Goal: Information Seeking & Learning: Learn about a topic

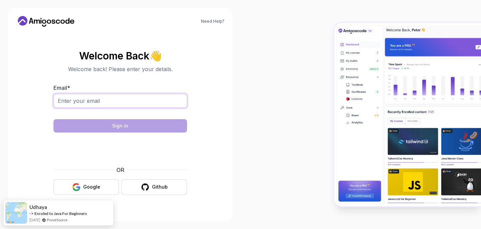
click at [127, 101] on input "Email *" at bounding box center [120, 101] width 134 height 14
click at [102, 102] on input "dev" at bounding box center [120, 101] width 134 height 14
type input "dev.aungthetko@gmail.com"
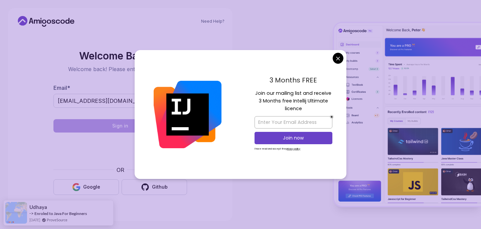
click at [333, 59] on body "Need Help? Welcome Back 👋 Welcome back! Please enter your details. Email * dev.…" at bounding box center [240, 114] width 481 height 229
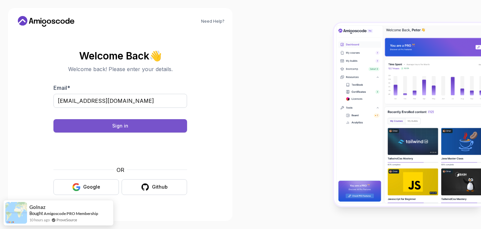
click at [132, 124] on button "Sign in" at bounding box center [120, 125] width 134 height 13
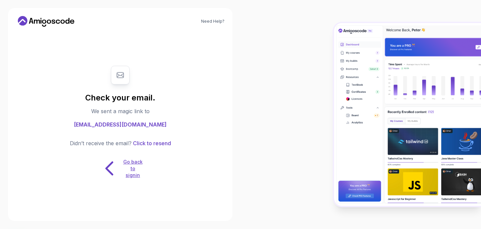
click at [128, 163] on p "Go back to signin" at bounding box center [133, 169] width 20 height 20
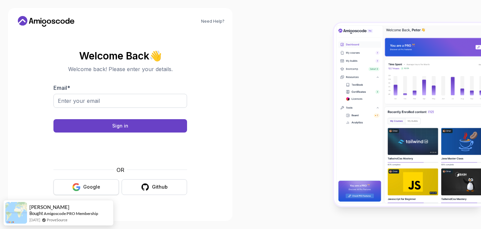
click at [98, 183] on button "Google" at bounding box center [85, 187] width 65 height 16
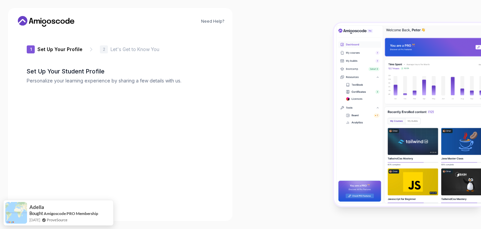
type input "dynamicjackal433ec"
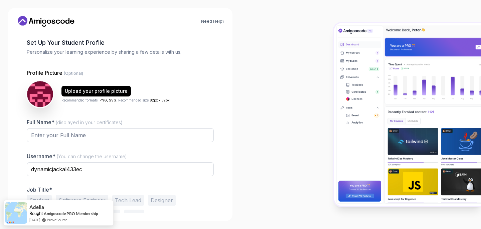
scroll to position [42, 0]
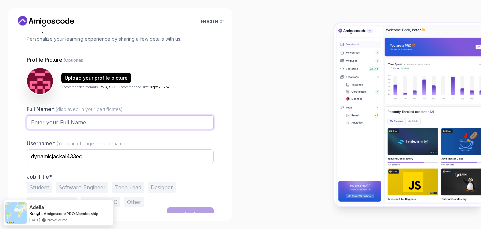
click at [64, 118] on input "Full Name* (displayed in your certificates)" at bounding box center [120, 122] width 187 height 14
type input "Aung Thet Ko"
click at [91, 157] on input "dynamicjackal433ec" at bounding box center [120, 156] width 187 height 14
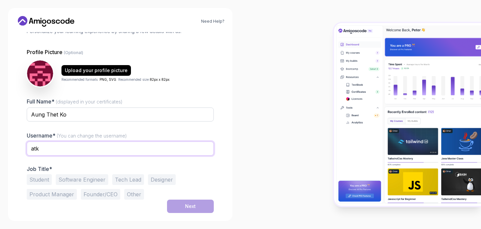
type input "atk"
click at [92, 181] on button "Software Engineer" at bounding box center [82, 179] width 52 height 11
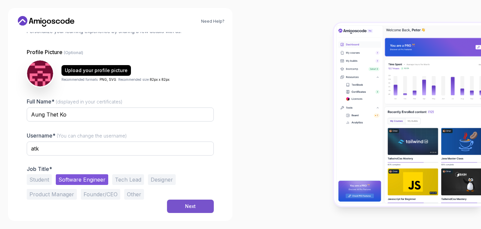
click at [189, 202] on button "Next" at bounding box center [190, 206] width 47 height 13
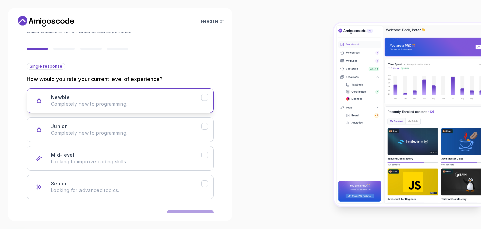
scroll to position [70, 0]
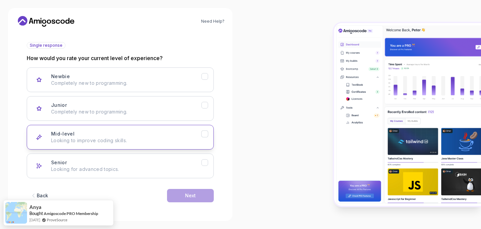
click at [127, 136] on div "Mid-level Looking to improve coding skills." at bounding box center [126, 137] width 150 height 13
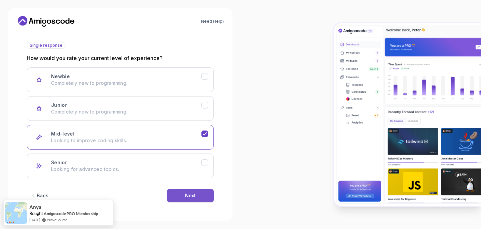
click at [192, 195] on div "Next" at bounding box center [190, 195] width 11 height 7
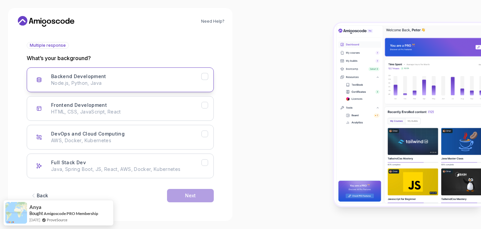
click at [123, 70] on button "Backend Development Node.js, Python, Java" at bounding box center [120, 79] width 187 height 25
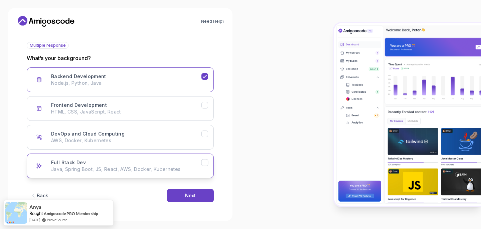
click at [141, 161] on div "Full Stack Dev Java, Spring Boot, JS, React, AWS, Docker, Kubernetes" at bounding box center [126, 165] width 150 height 13
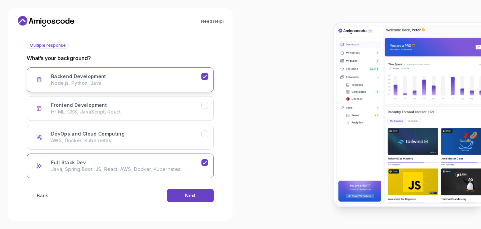
click at [203, 73] on div "Backend Development" at bounding box center [204, 76] width 7 height 7
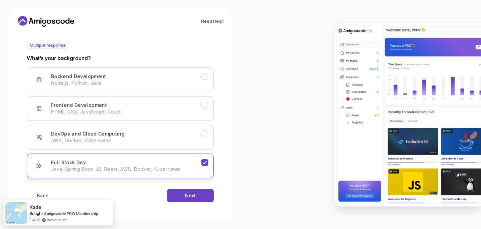
click at [156, 167] on p "Java, Spring Boot, JS, React, AWS, Docker, Kubernetes" at bounding box center [126, 169] width 150 height 7
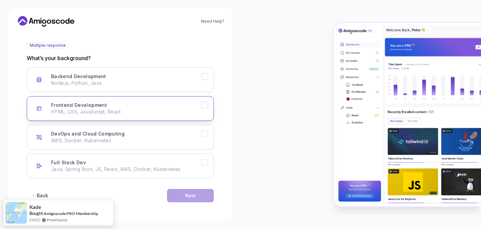
click at [184, 98] on button "Frontend Development HTML, CSS, JavaScript, React" at bounding box center [120, 108] width 187 height 25
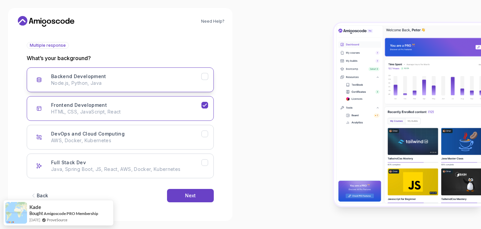
click at [165, 78] on div "Backend Development Node.js, Python, Java" at bounding box center [126, 79] width 150 height 13
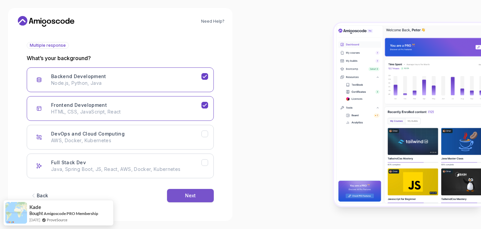
click at [176, 192] on button "Next" at bounding box center [190, 195] width 47 height 13
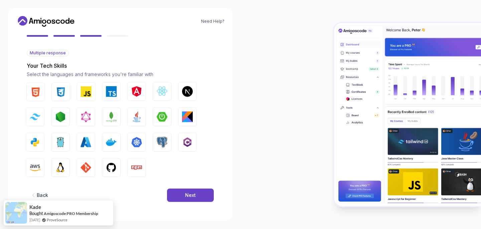
scroll to position [62, 0]
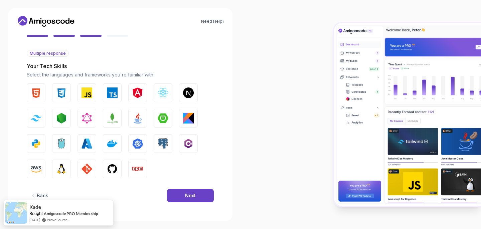
click at [167, 183] on div "Back Next" at bounding box center [120, 195] width 187 height 35
click at [173, 192] on button "Next" at bounding box center [190, 195] width 47 height 13
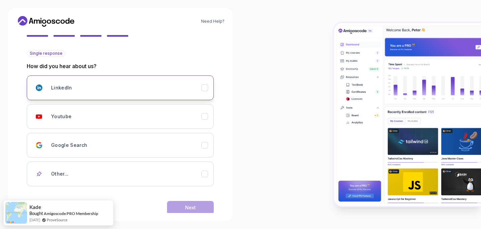
scroll to position [74, 0]
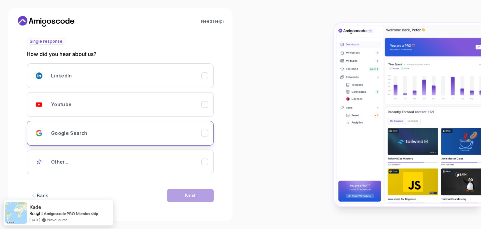
click at [153, 142] on button "Google Search" at bounding box center [120, 133] width 187 height 25
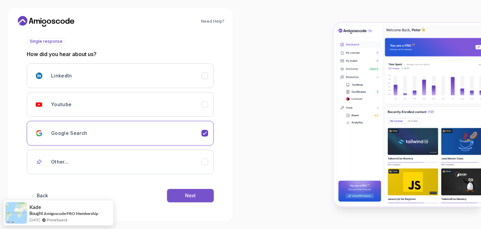
click at [183, 198] on button "Next" at bounding box center [190, 195] width 47 height 13
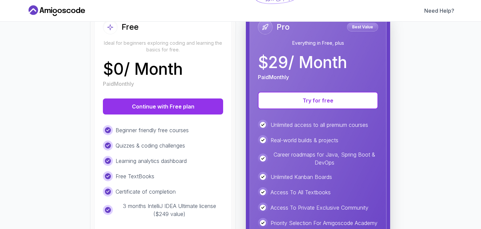
scroll to position [82, 0]
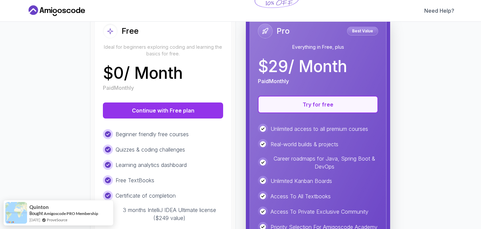
click at [349, 109] on button "Try for free" at bounding box center [318, 104] width 120 height 17
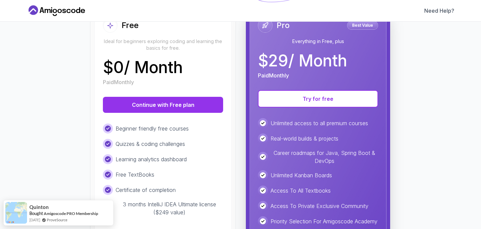
scroll to position [87, 0]
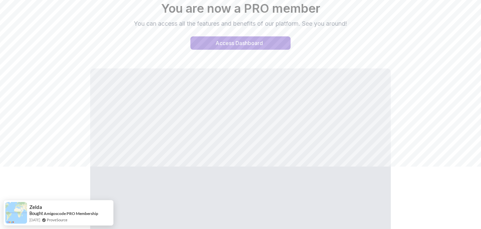
scroll to position [92, 0]
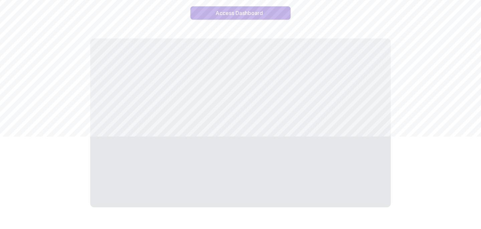
click at [240, 14] on div "Access Dashboard" at bounding box center [238, 13] width 47 height 8
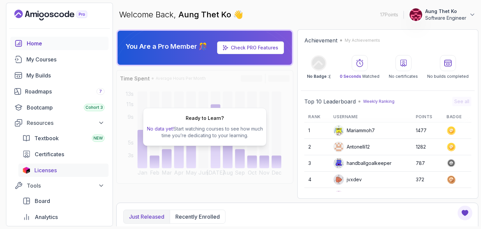
click at [65, 168] on div "Licenses" at bounding box center [69, 170] width 70 height 8
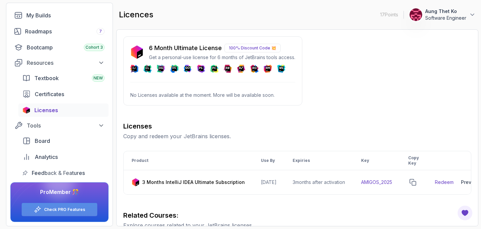
click at [52, 210] on link "Check PRO Features" at bounding box center [64, 209] width 41 height 5
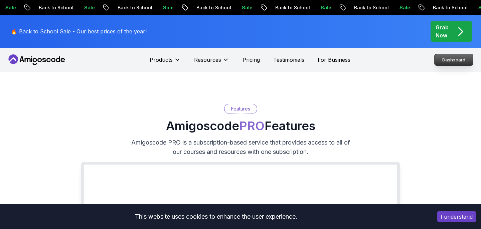
click at [444, 61] on p "Dashboard" at bounding box center [453, 59] width 38 height 11
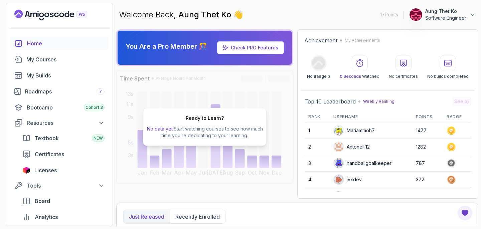
click at [167, 129] on span "No data yet!" at bounding box center [160, 129] width 27 height 6
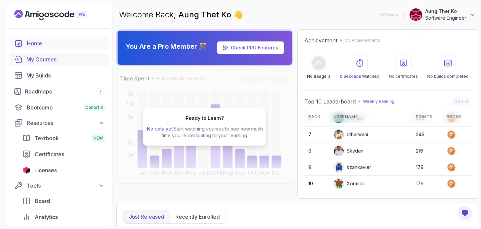
click at [51, 58] on div "My Courses" at bounding box center [65, 59] width 78 height 8
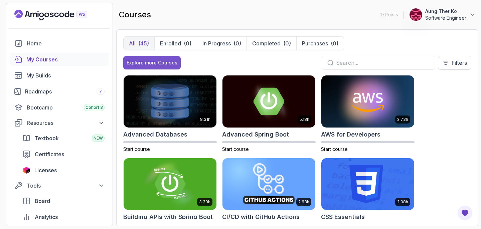
click at [161, 58] on button "Explore more Courses" at bounding box center [151, 62] width 57 height 13
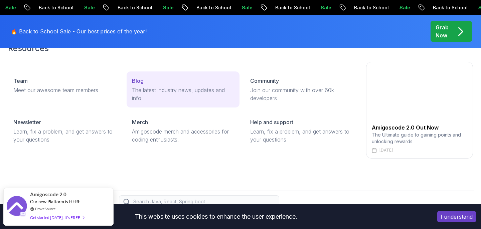
scroll to position [39, 0]
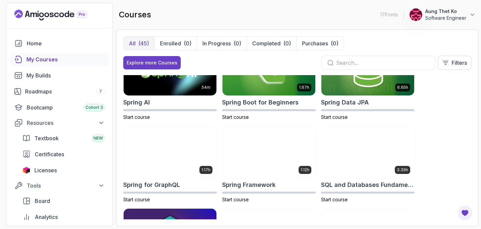
scroll to position [1098, 0]
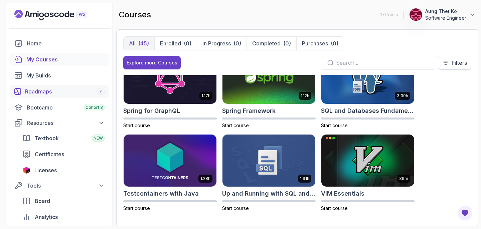
click at [57, 93] on div "Roadmaps 7" at bounding box center [64, 91] width 79 height 8
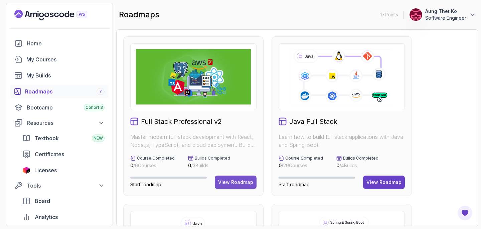
click at [225, 184] on div "View Roadmap" at bounding box center [235, 182] width 35 height 7
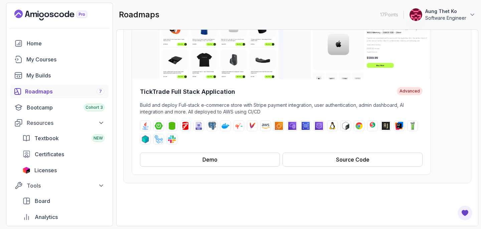
scroll to position [127, 0]
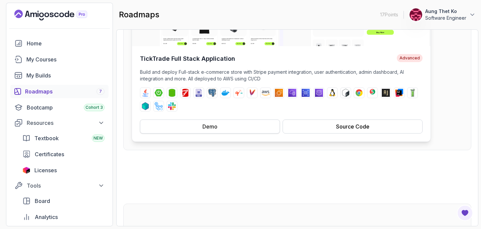
click at [204, 128] on div "Demo" at bounding box center [209, 127] width 15 height 8
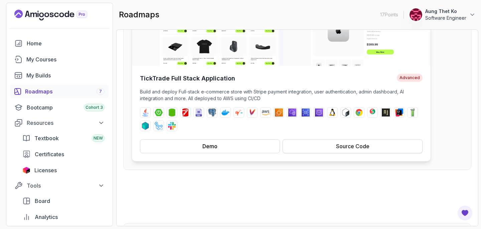
scroll to position [132, 0]
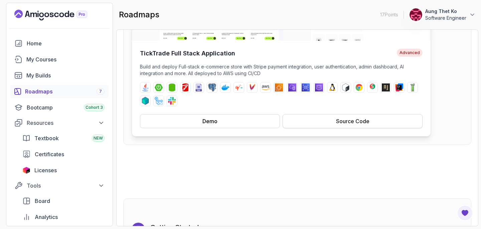
click at [319, 124] on button "Source Code" at bounding box center [352, 121] width 140 height 14
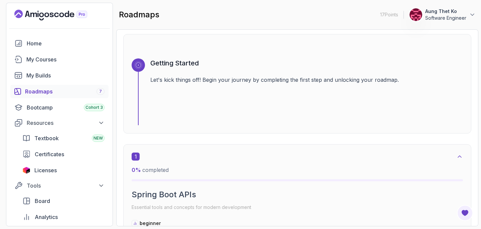
scroll to position [304, 0]
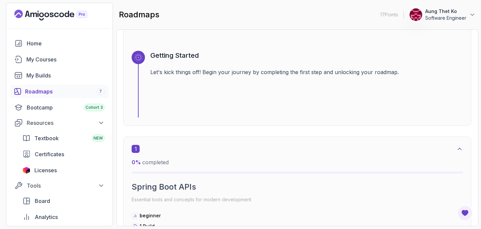
click at [215, 84] on div "Getting Started Let's kick things off! Begin your journey by completing the fir…" at bounding box center [306, 84] width 312 height 67
click at [171, 56] on h3 "Getting Started" at bounding box center [306, 55] width 312 height 9
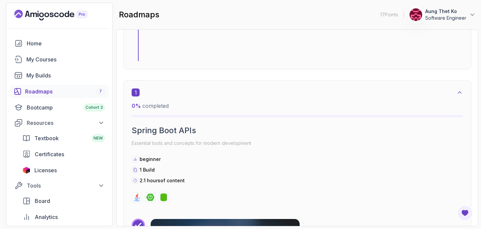
scroll to position [365, 0]
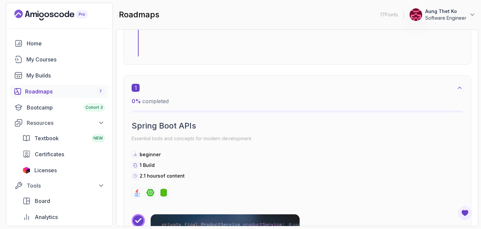
click at [154, 117] on div "1 0 % completed Spring Boot APIs Essential tools and concepts for modern develo…" at bounding box center [297, 141] width 331 height 114
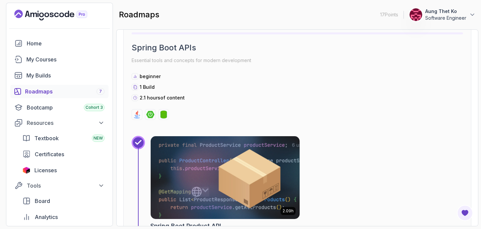
scroll to position [437, 0]
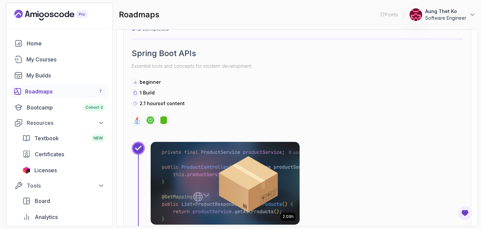
click at [49, 93] on div "Roadmaps 7" at bounding box center [64, 91] width 79 height 8
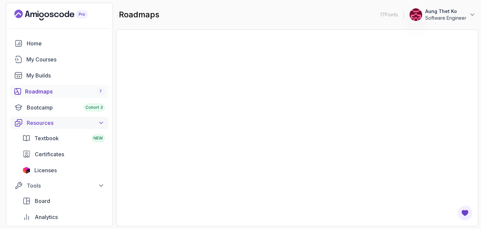
click at [33, 109] on div "Bootcamp Cohort 3" at bounding box center [66, 107] width 78 height 8
click at [56, 108] on div "Bootcamp Cohort 3" at bounding box center [66, 107] width 78 height 8
click at [99, 123] on icon at bounding box center [101, 123] width 7 height 7
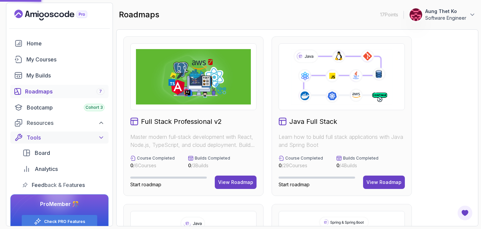
scroll to position [204, 0]
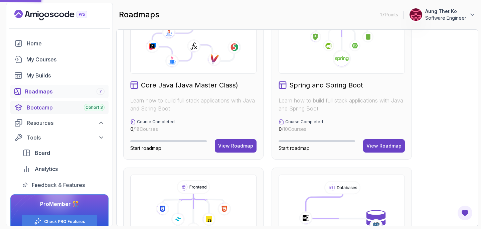
click at [53, 107] on div "Bootcamp Cohort 3" at bounding box center [66, 107] width 78 height 8
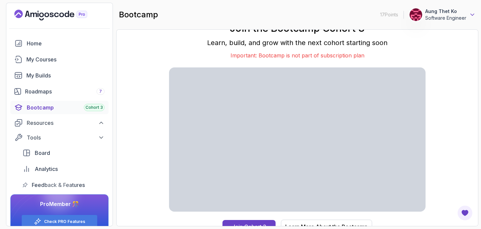
click at [470, 14] on icon at bounding box center [471, 15] width 3 height 2
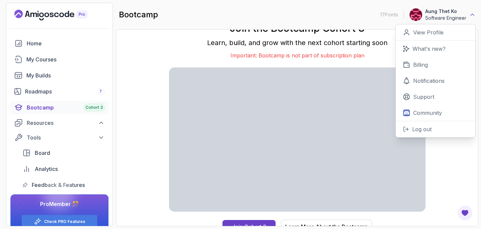
click at [470, 14] on icon at bounding box center [472, 14] width 7 height 7
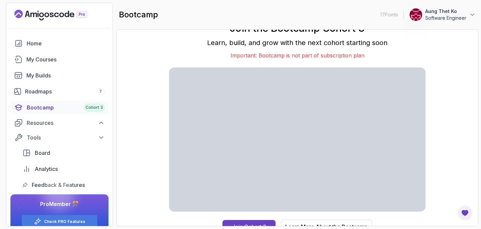
scroll to position [8, 0]
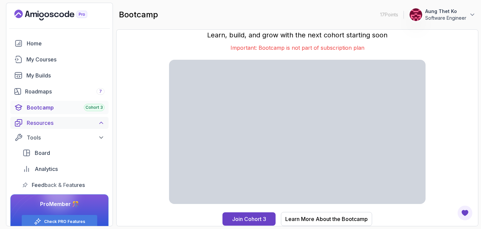
click at [55, 124] on div "Resources" at bounding box center [66, 123] width 78 height 8
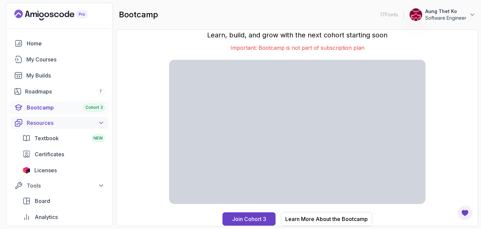
click at [55, 124] on div "Resources" at bounding box center [66, 123] width 78 height 8
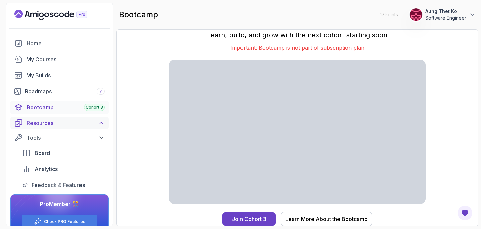
click at [55, 124] on div "Resources" at bounding box center [66, 123] width 78 height 8
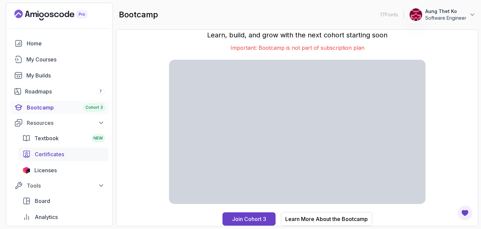
click at [66, 157] on div "Certificates" at bounding box center [70, 154] width 70 height 8
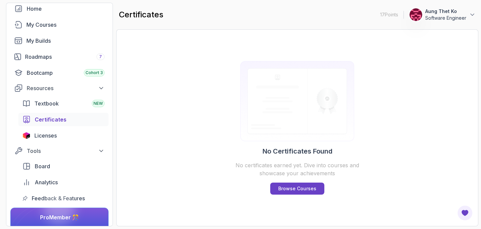
scroll to position [41, 0]
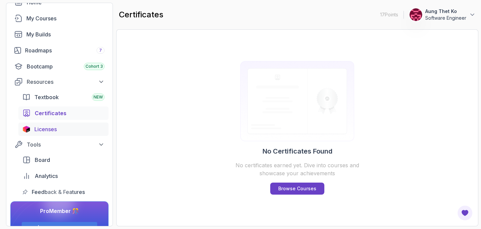
click at [60, 129] on div "Licenses" at bounding box center [69, 129] width 70 height 8
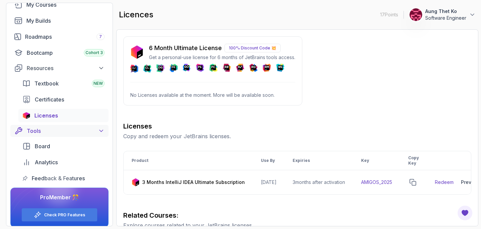
click at [71, 134] on div "Tools" at bounding box center [66, 131] width 78 height 8
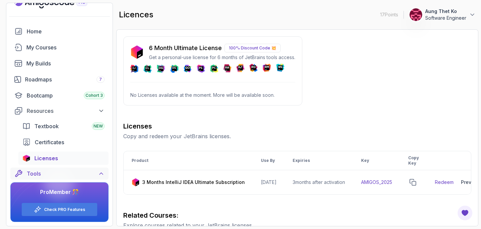
scroll to position [12, 0]
click at [98, 175] on icon at bounding box center [101, 173] width 7 height 7
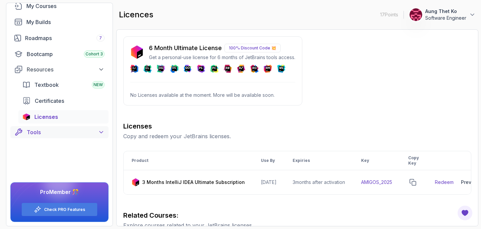
scroll to position [60, 0]
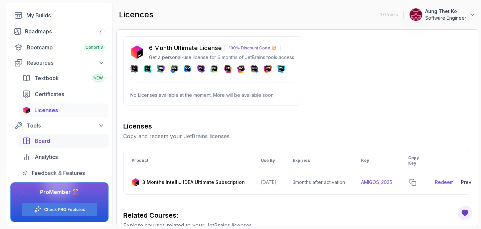
click at [73, 138] on div "Board" at bounding box center [70, 141] width 70 height 8
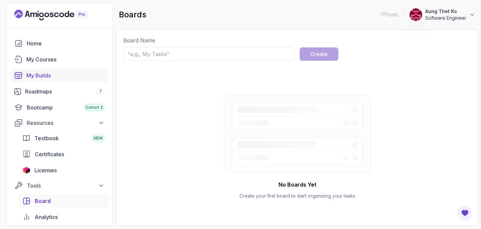
click at [47, 76] on div "My Builds" at bounding box center [65, 75] width 78 height 8
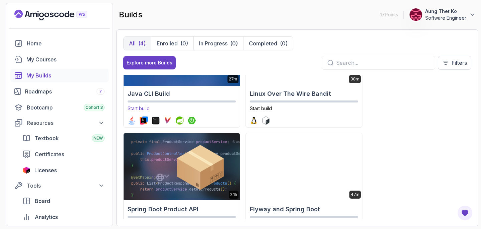
scroll to position [89, 0]
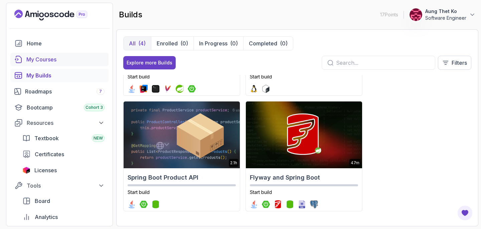
click at [46, 59] on div "My Courses" at bounding box center [65, 59] width 78 height 8
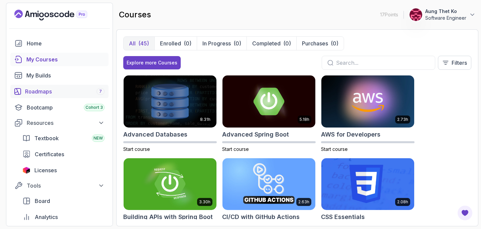
click at [38, 94] on div "Roadmaps 7" at bounding box center [64, 91] width 79 height 8
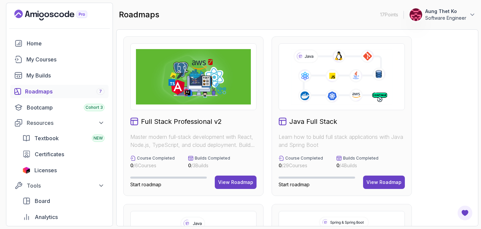
scroll to position [49, 0]
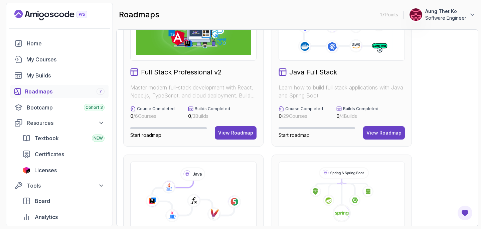
click at [334, 57] on div at bounding box center [341, 27] width 126 height 67
click at [378, 139] on button "View Roadmap" at bounding box center [384, 132] width 42 height 13
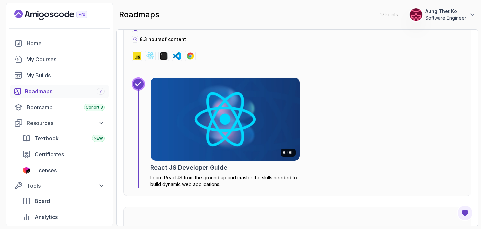
scroll to position [4771, 0]
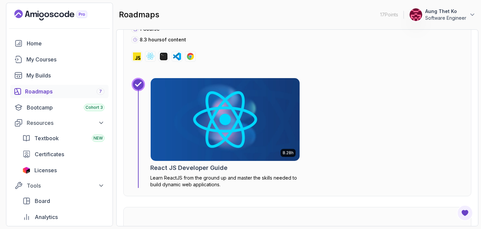
click at [210, 137] on img at bounding box center [225, 119] width 156 height 87
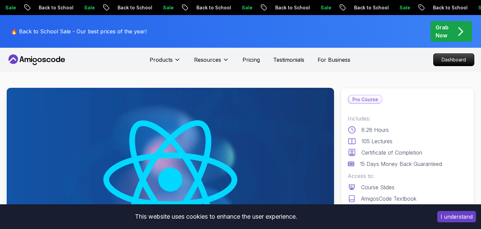
click at [448, 28] on p "Grab Now" at bounding box center [441, 31] width 13 height 16
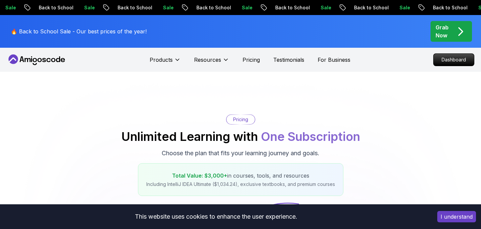
click at [441, 61] on p "Dashboard" at bounding box center [453, 60] width 40 height 12
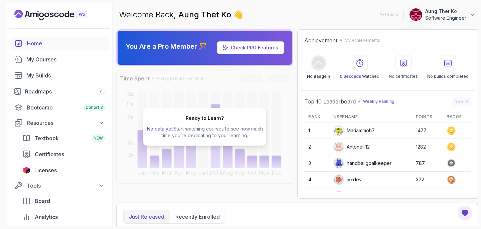
click at [450, 17] on p "Software Engineer" at bounding box center [445, 18] width 41 height 7
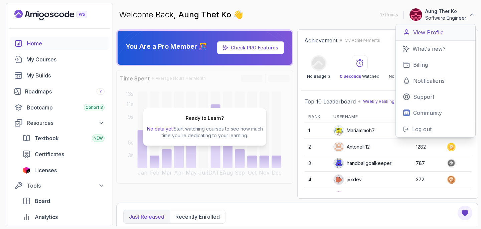
click at [431, 35] on p "View Profile" at bounding box center [428, 32] width 30 height 8
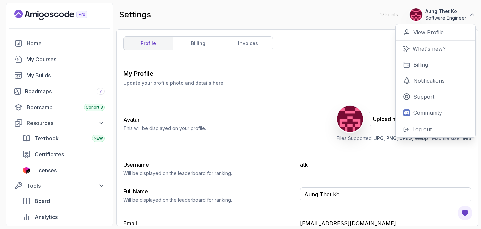
click at [259, 132] on div "Avatar This will be displayed on your profile. Upload new Picture Delete Files …" at bounding box center [297, 123] width 348 height 52
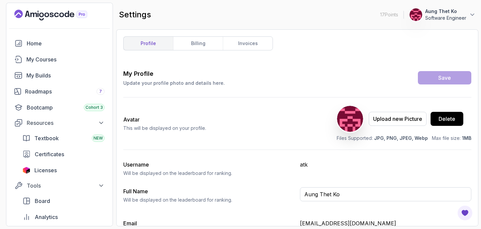
scroll to position [41, 0]
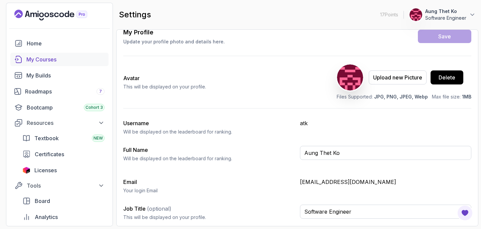
click at [49, 61] on div "My Courses" at bounding box center [65, 59] width 78 height 8
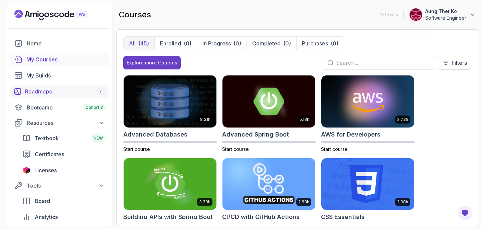
click at [48, 97] on link "Roadmaps 7" at bounding box center [59, 91] width 98 height 13
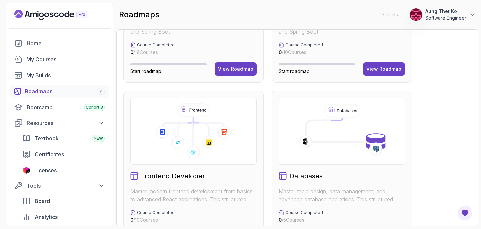
scroll to position [271, 0]
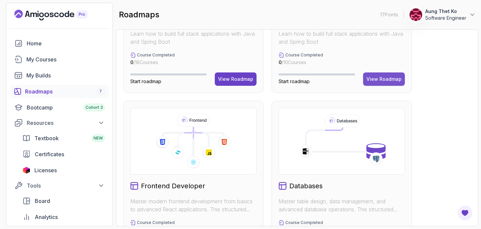
click at [385, 76] on div "View Roadmap" at bounding box center [383, 79] width 35 height 7
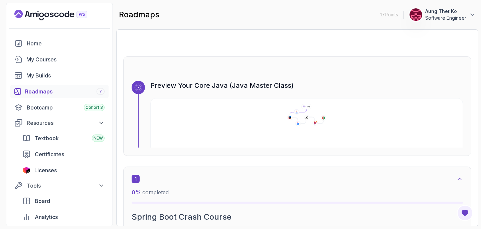
scroll to position [48, 0]
click at [300, 118] on icon at bounding box center [306, 116] width 35 height 15
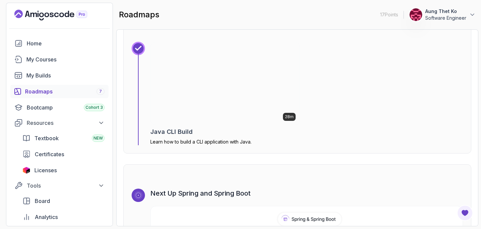
scroll to position [4137, 0]
